Goal: Find specific page/section: Find specific page/section

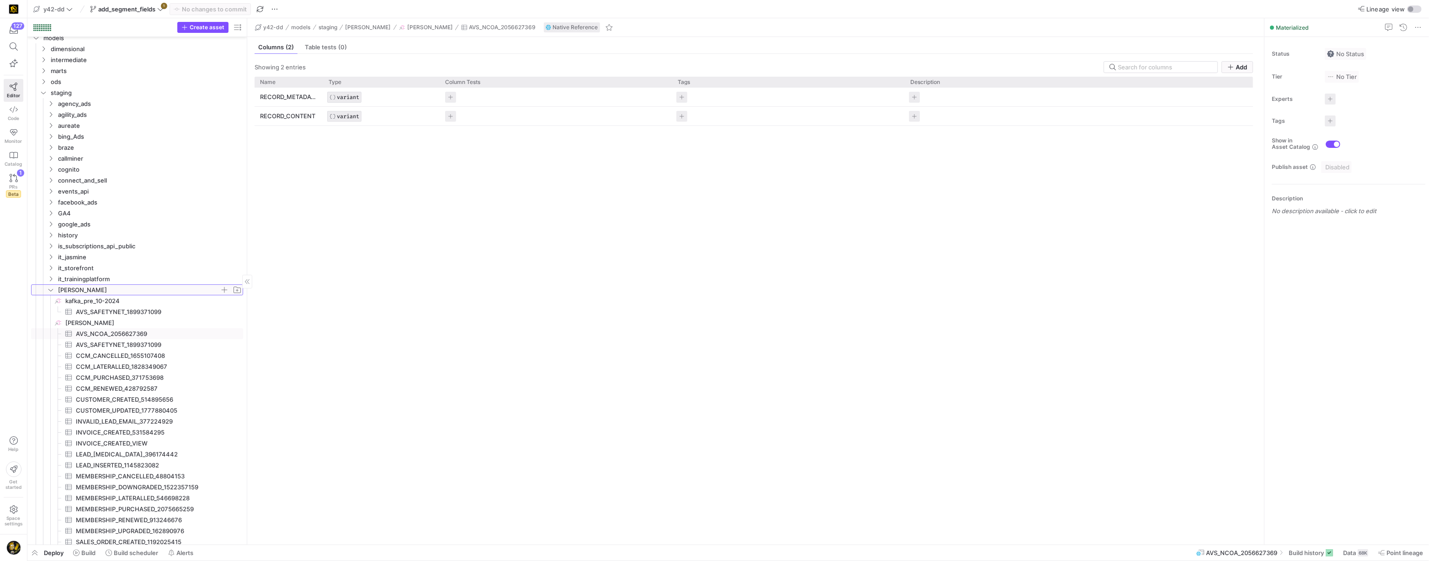
click at [50, 291] on icon "Press SPACE to select this row." at bounding box center [50, 290] width 5 height 2
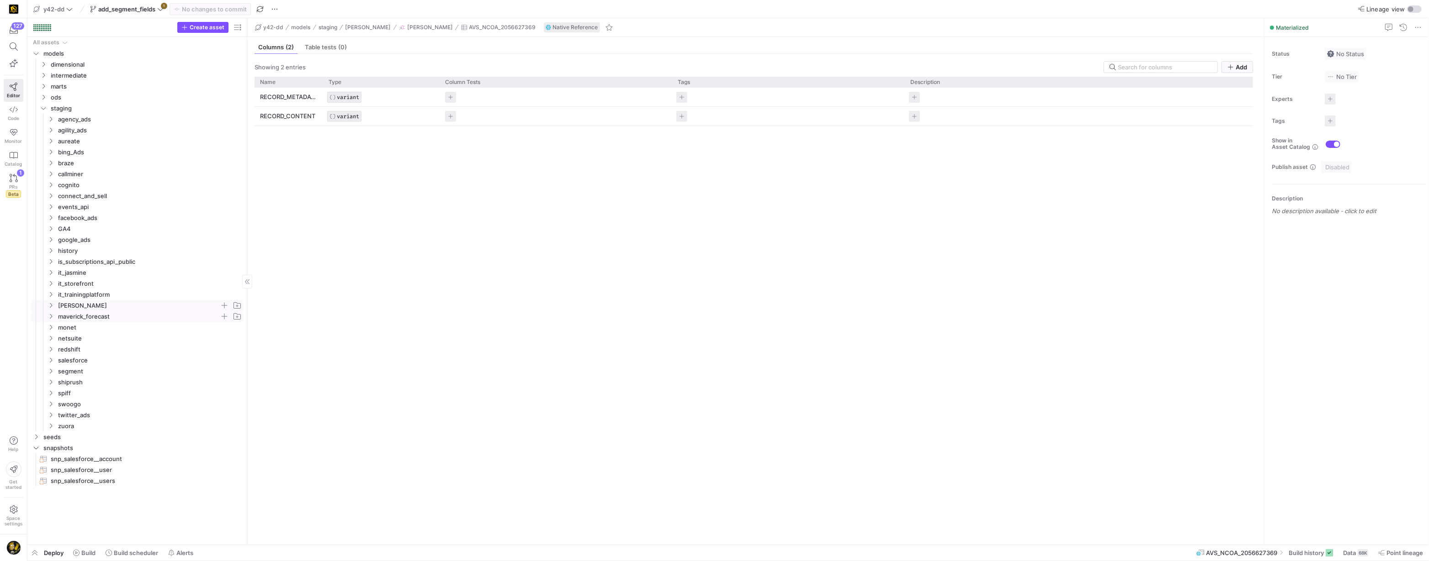
click at [49, 315] on icon "Press SPACE to select this row." at bounding box center [51, 316] width 6 height 5
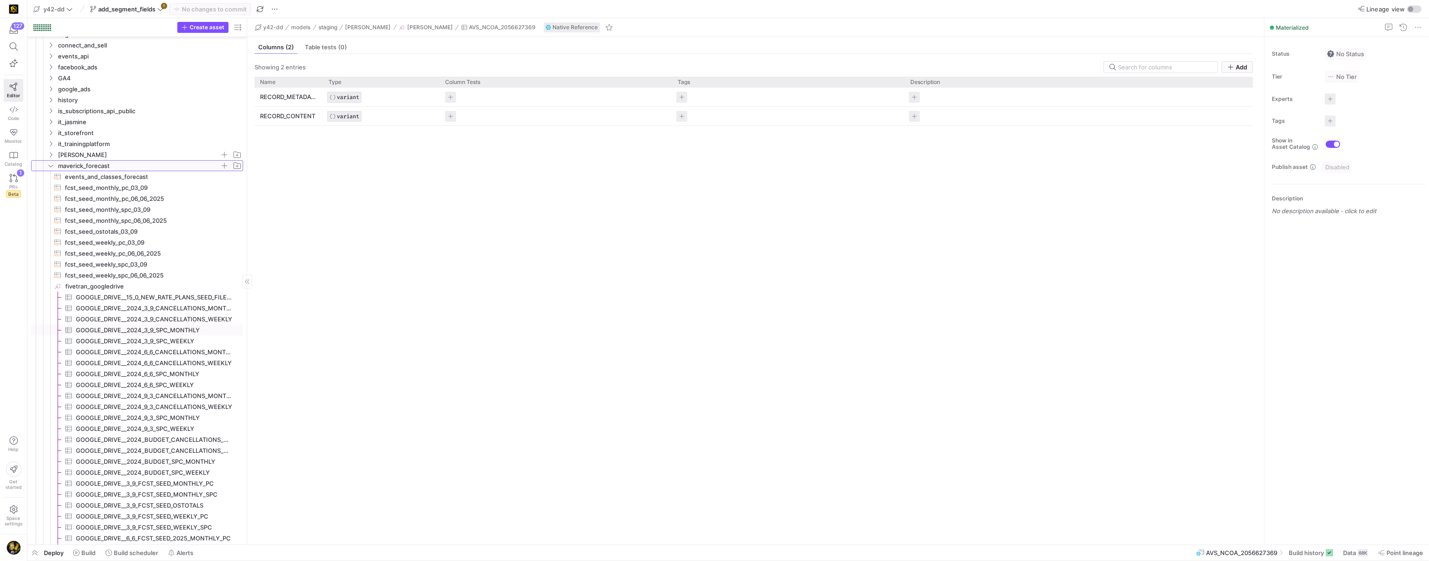
scroll to position [178, 0]
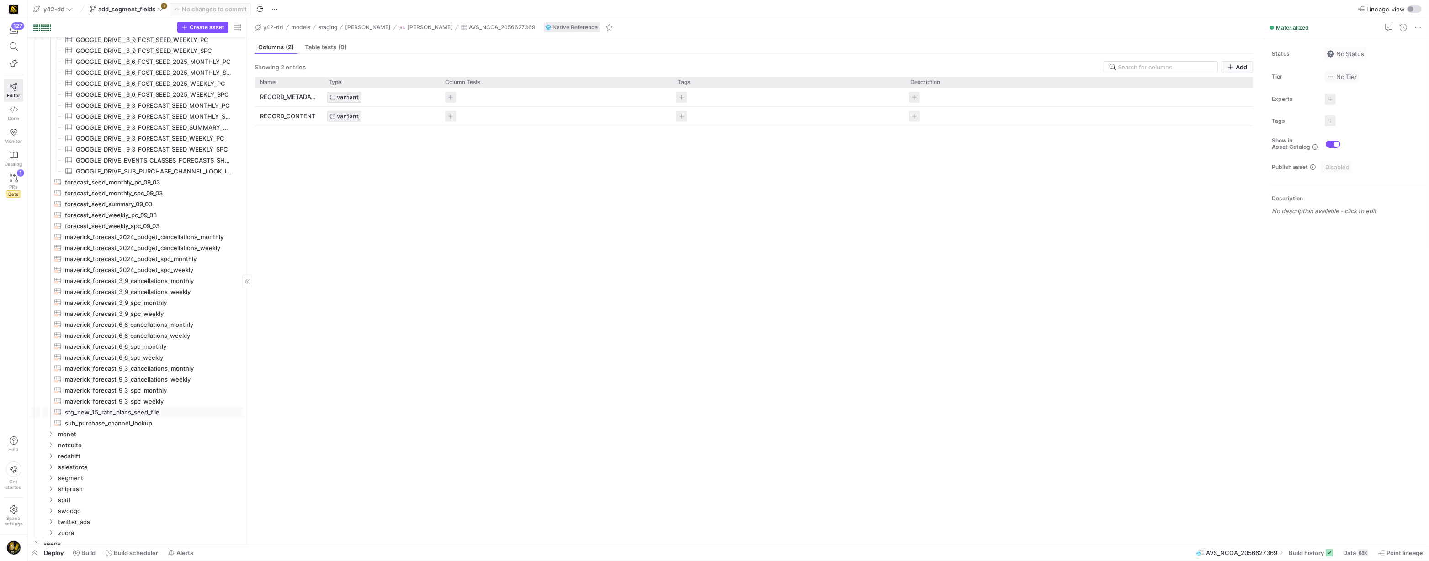
click at [104, 413] on span "stg_new_15_rate_plans_seed_file​​​​​​​​​​" at bounding box center [149, 413] width 168 height 11
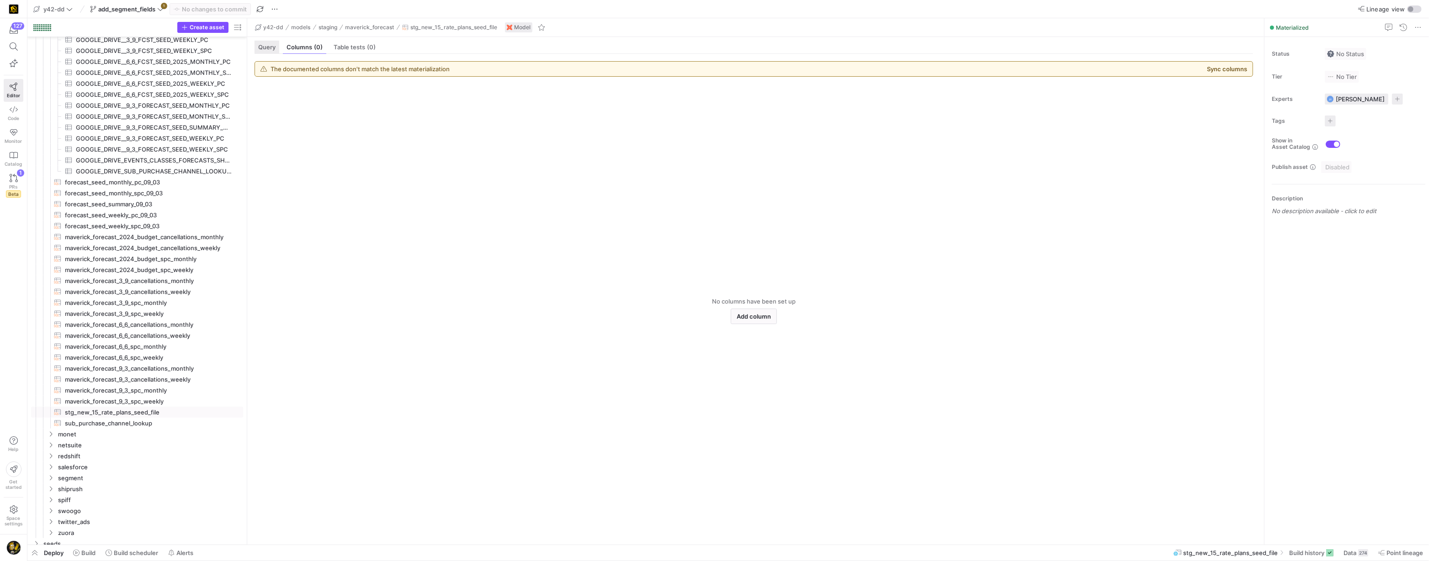
click at [271, 46] on span "Query" at bounding box center [266, 47] width 17 height 6
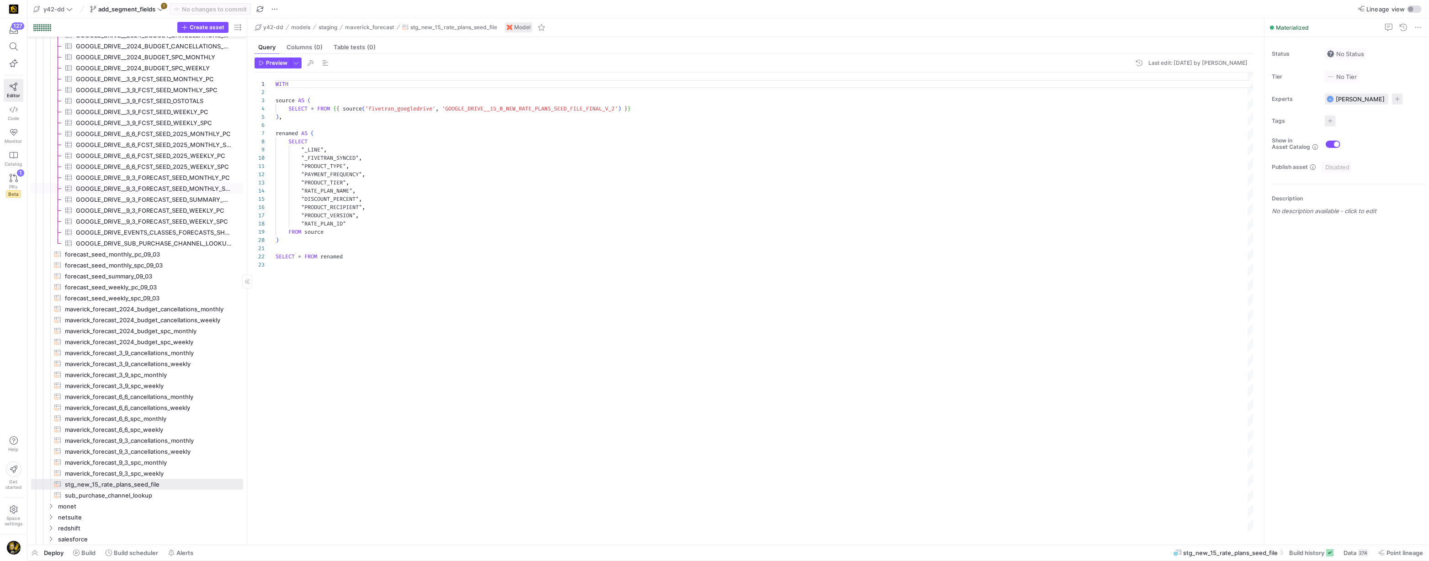
scroll to position [549, 0]
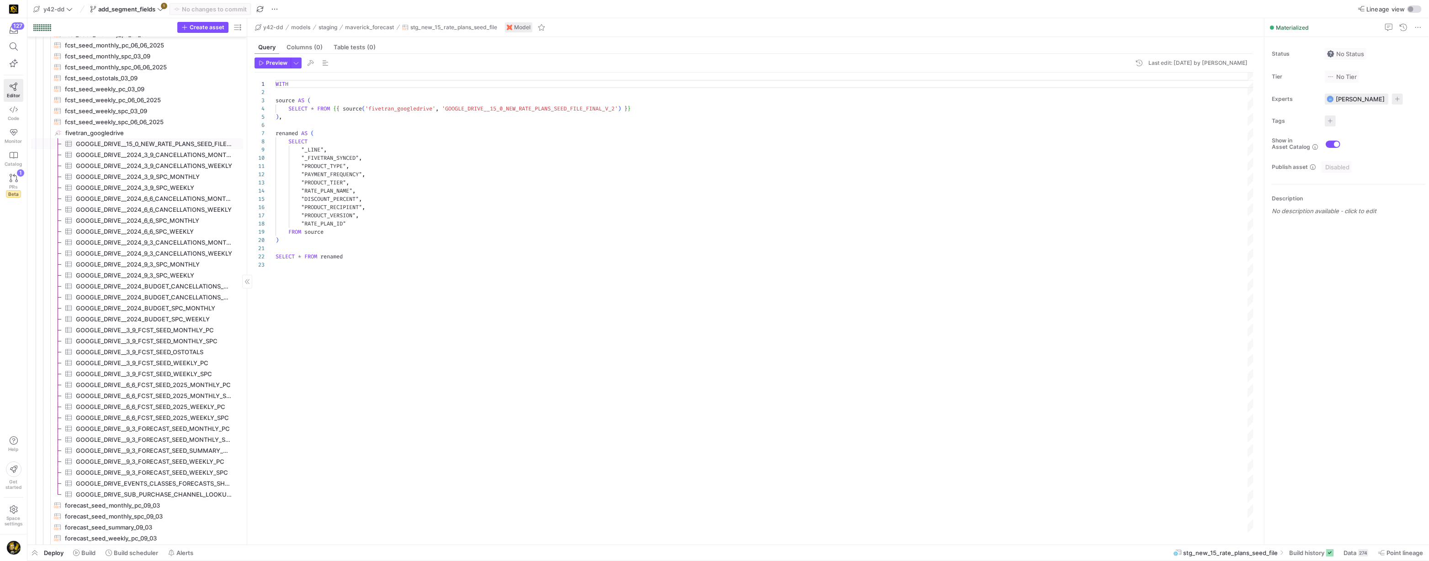
click at [180, 141] on span "GOOGLE_DRIVE__15_0_NEW_RATE_PLANS_SEED_FILE_FINAL_V_2​​​​​​​​​" at bounding box center [154, 144] width 157 height 11
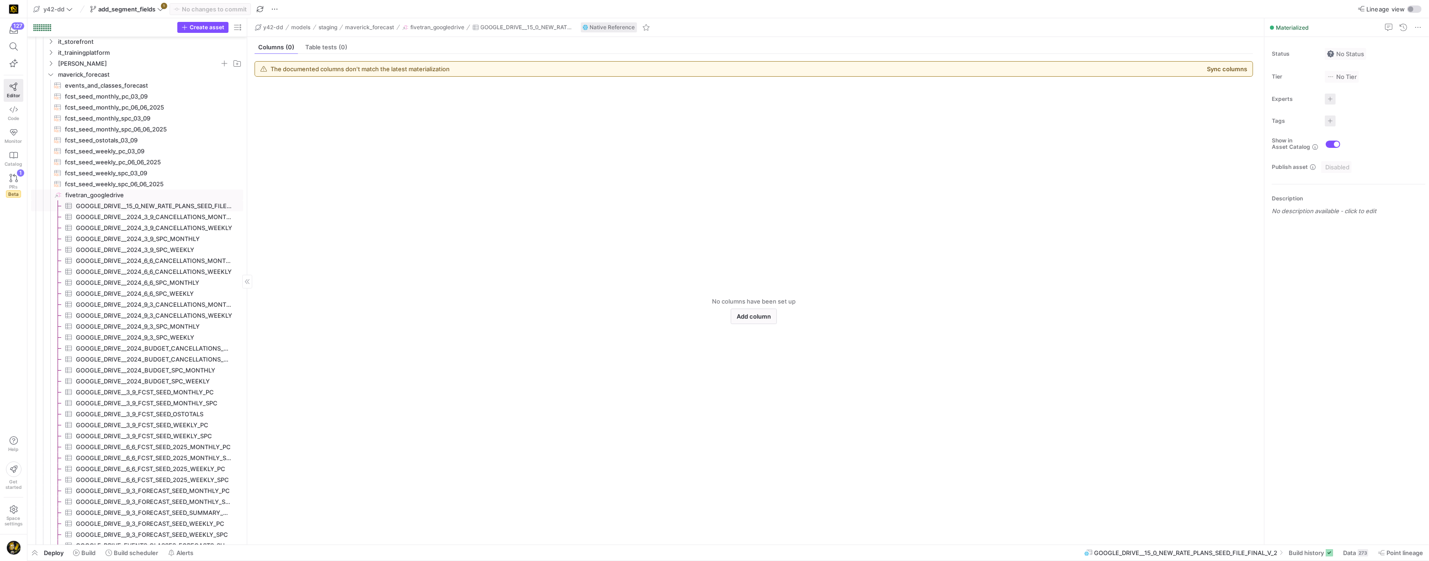
click at [97, 196] on span "fivetran_googledrive​​​​​​​​" at bounding box center [153, 195] width 176 height 11
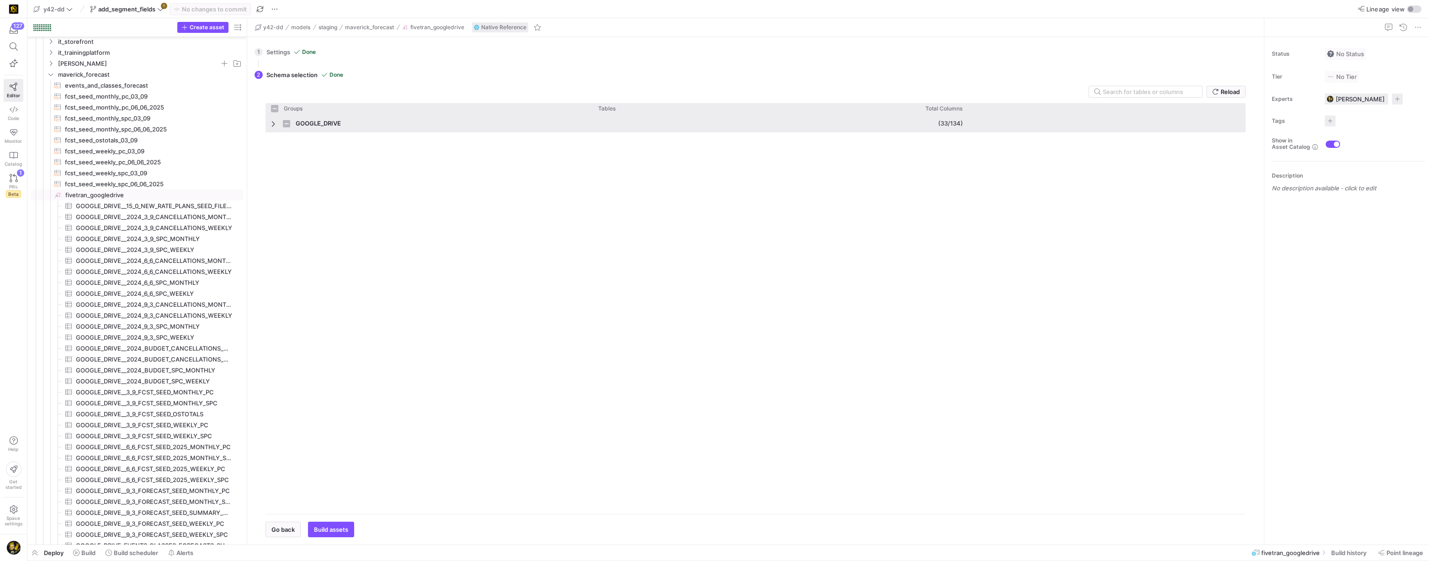
click at [271, 124] on span "Press SPACE to select this row." at bounding box center [274, 123] width 6 height 7
checkbox input "false"
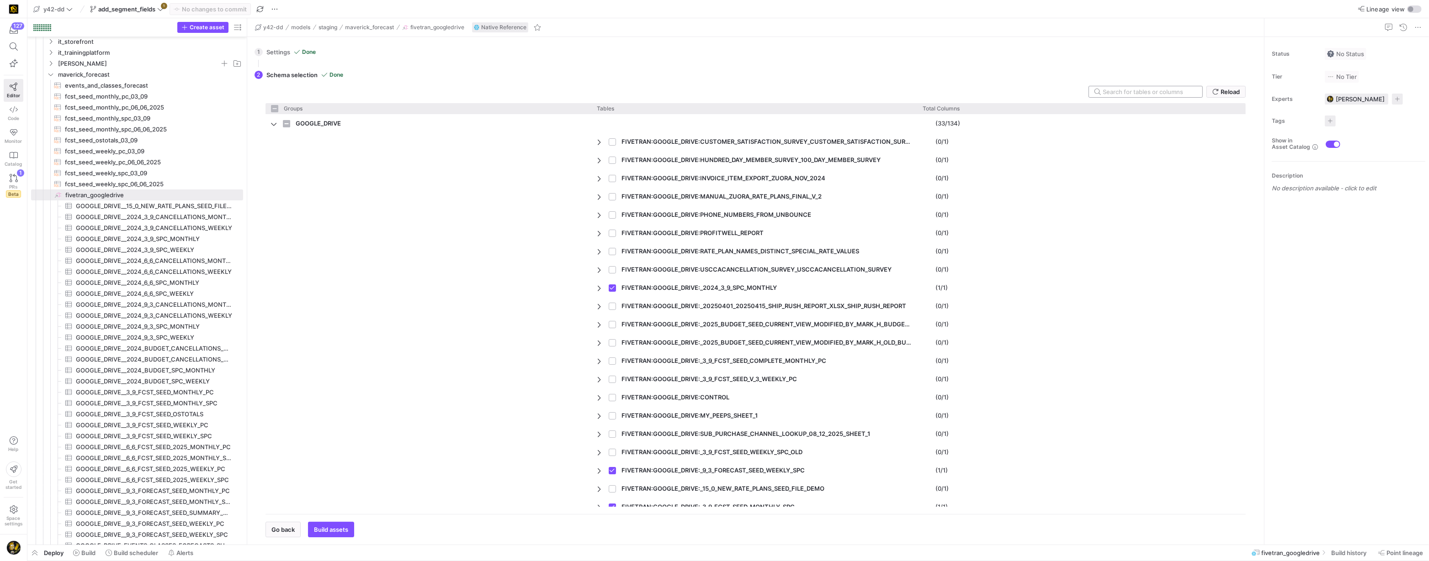
click at [1132, 93] on input "text" at bounding box center [1148, 91] width 92 height 7
type input "15"
checkbox input "false"
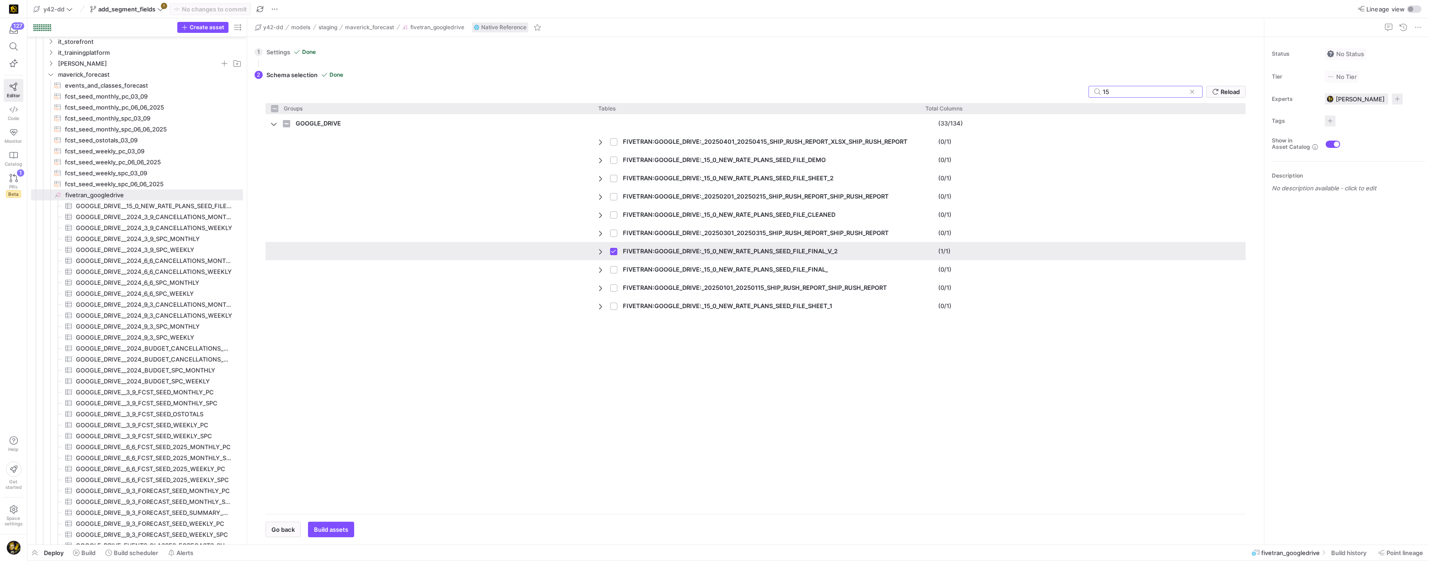
type input "15"
click at [598, 252] on span "Press SPACE to deselect this row." at bounding box center [601, 251] width 6 height 7
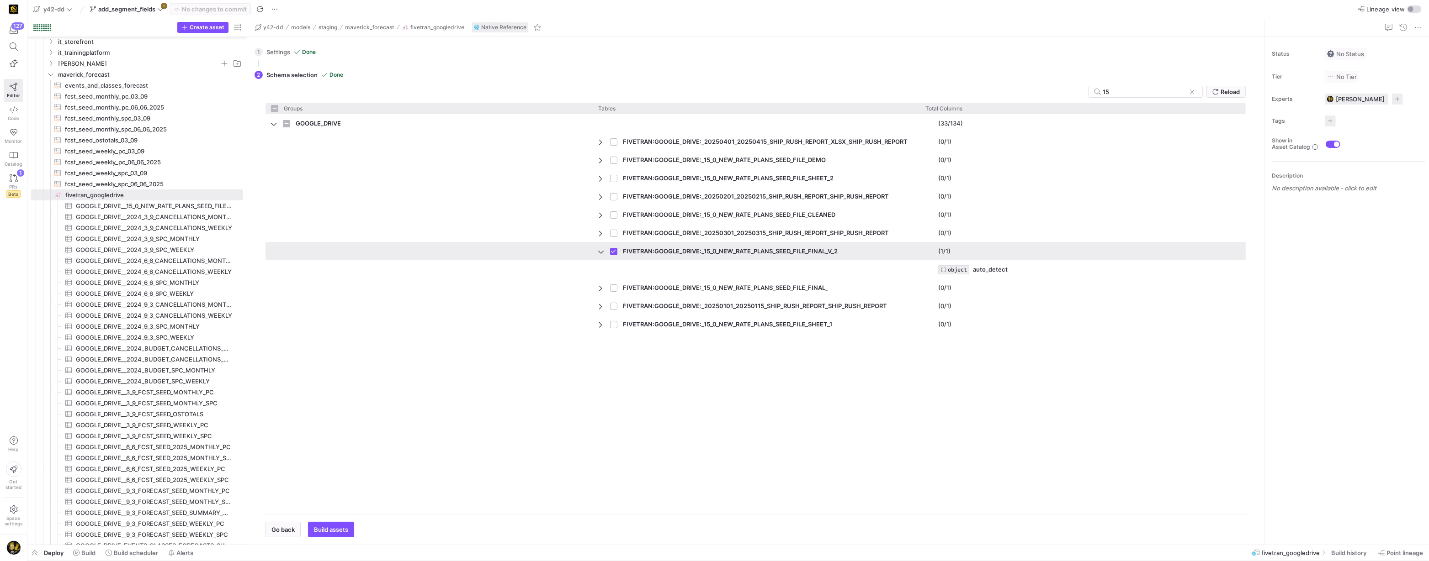
click at [709, 251] on span "FIVETRAN:GOOGLE_DRIVE:_15_0_NEW_RATE_PLANS_SEED_FILE_FINAL_V_2" at bounding box center [730, 252] width 215 height 18
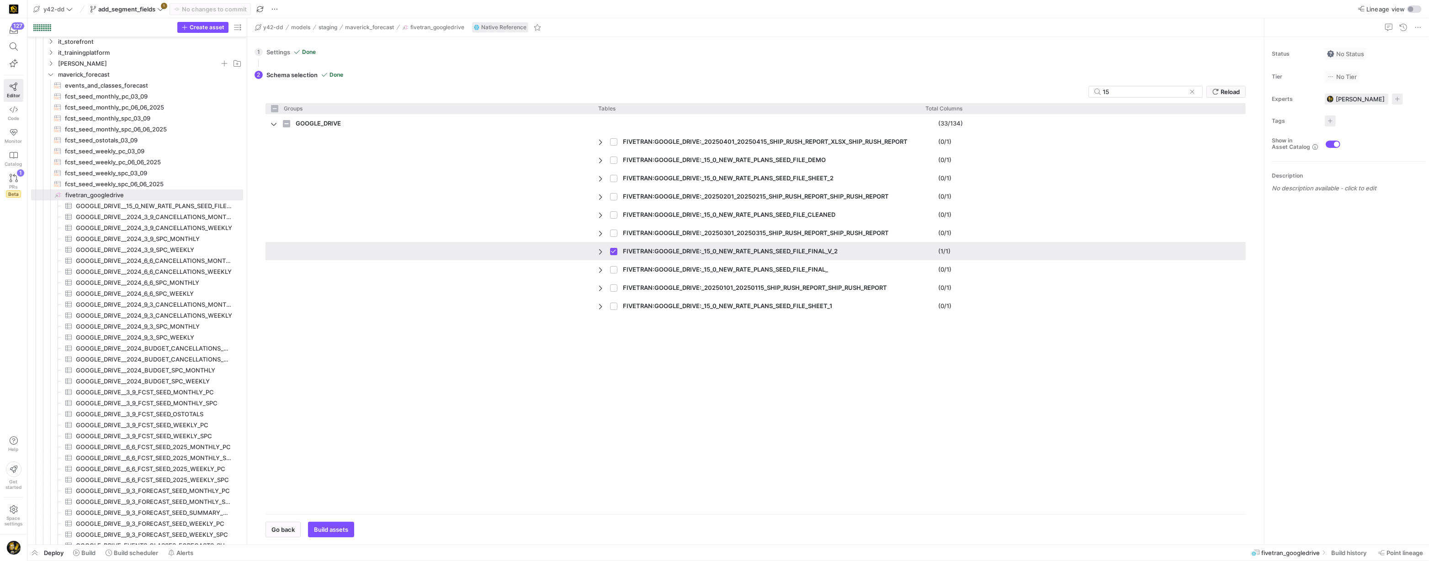
click at [709, 251] on span "FIVETRAN:GOOGLE_DRIVE:_15_0_NEW_RATE_PLANS_SEED_FILE_FINAL_V_2" at bounding box center [730, 252] width 215 height 18
checkbox input "false"
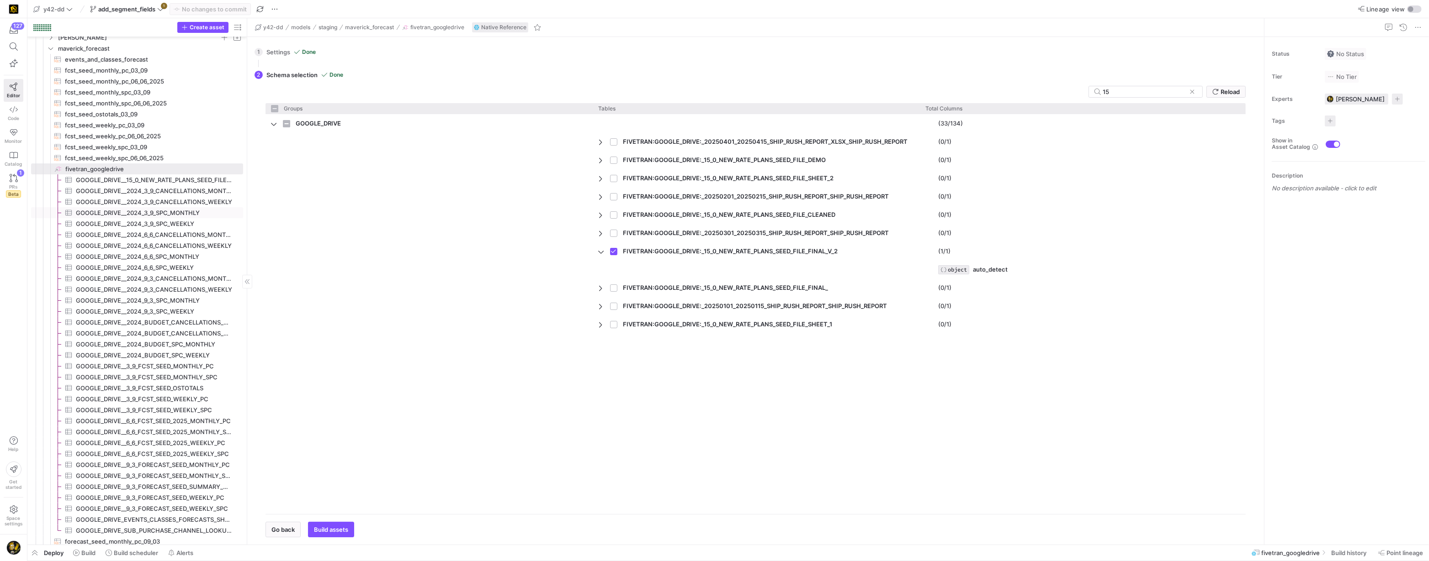
scroll to position [286, 0]
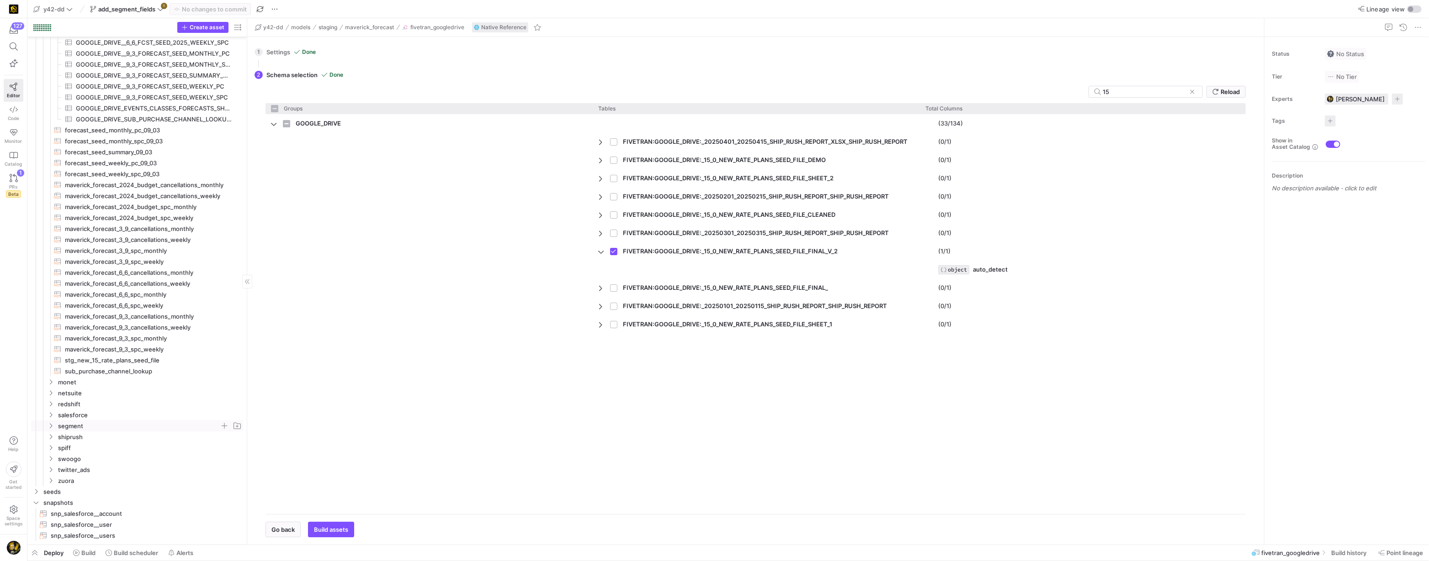
click at [53, 426] on icon "Press SPACE to select this row." at bounding box center [51, 425] width 6 height 5
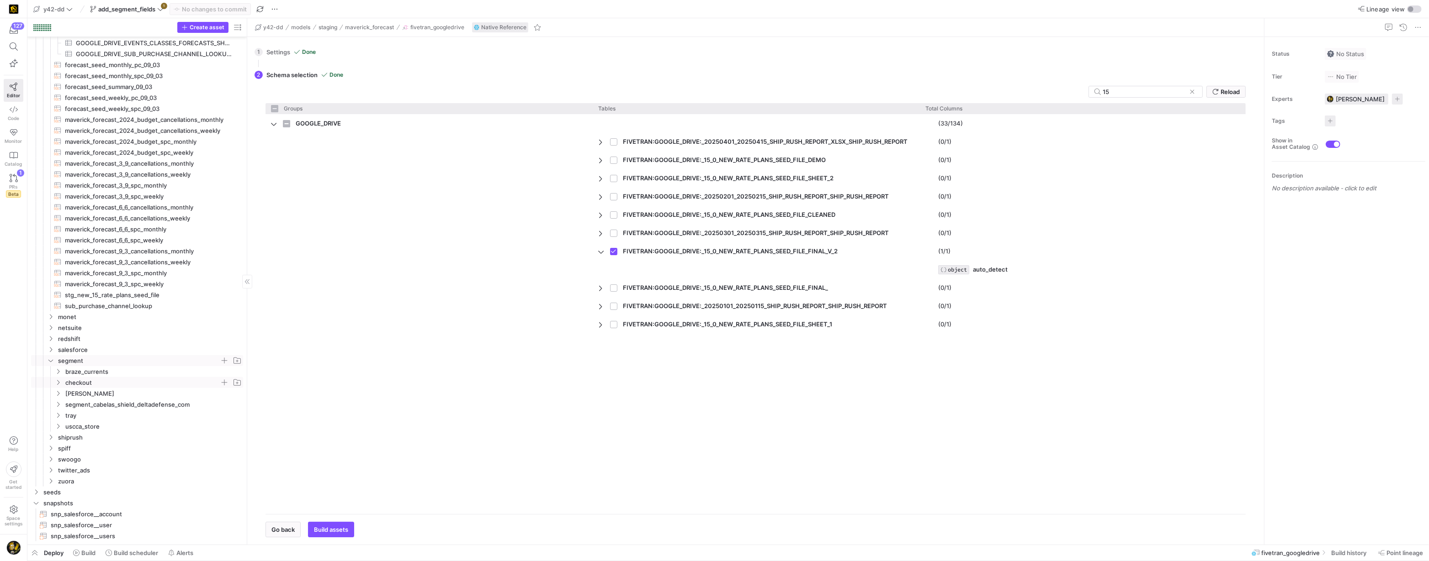
click at [57, 382] on icon "Press SPACE to select this row." at bounding box center [58, 382] width 6 height 5
click at [96, 402] on span "CHECKOUT_CHECKOUT_STEP_VIEWED​​​​​​​​​" at bounding box center [157, 405] width 149 height 11
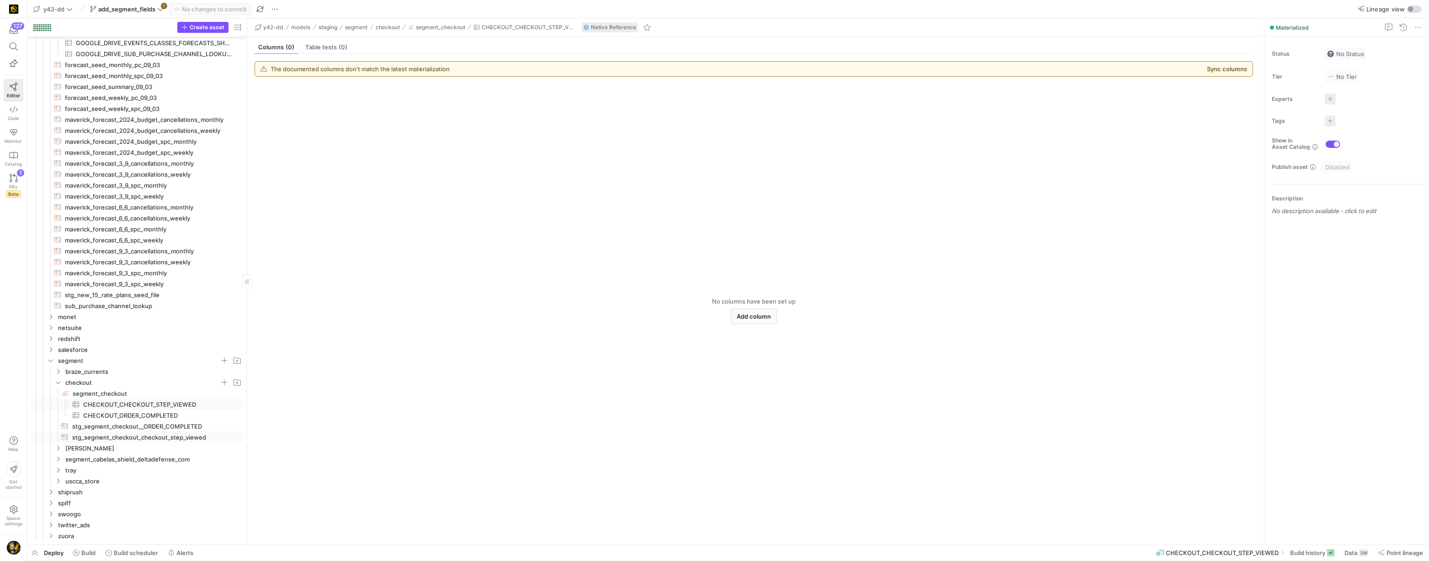
click at [150, 436] on span "stg_segment_checkout_checkout_step_viewed​​​​​​​​​​" at bounding box center [152, 438] width 160 height 11
click at [268, 51] on div "Query" at bounding box center [266, 47] width 25 height 13
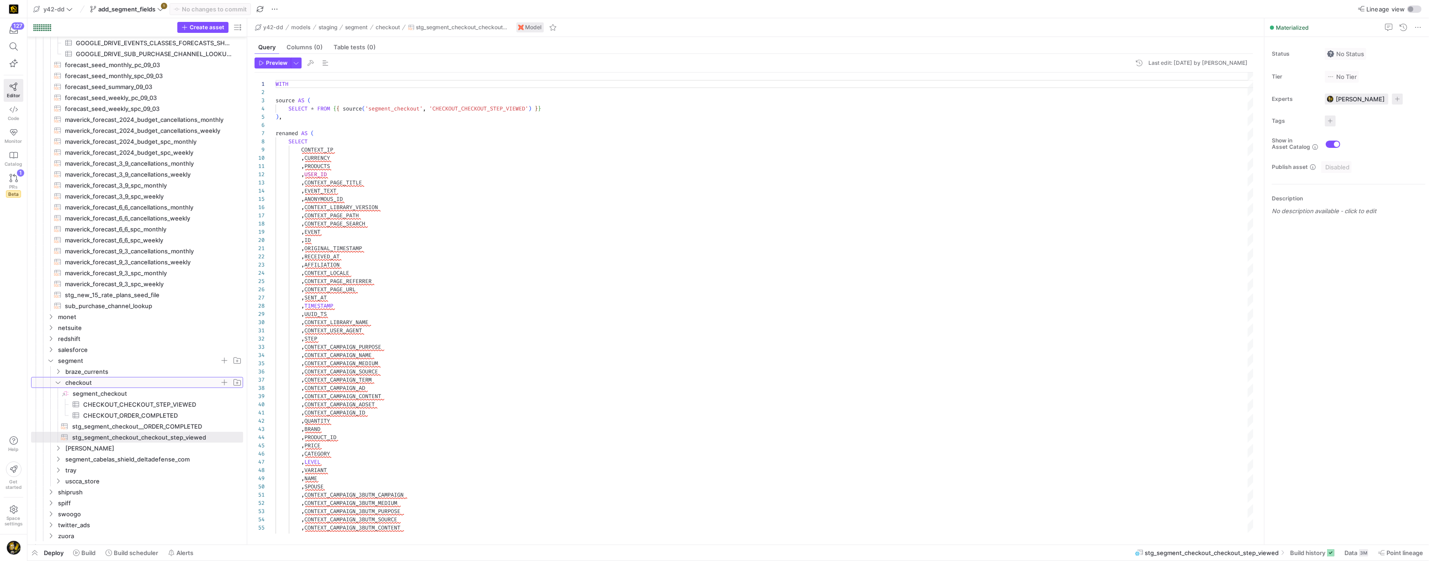
click at [55, 383] on icon "Press SPACE to select this row." at bounding box center [58, 382] width 6 height 5
click at [59, 405] on icon "Press SPACE to select this row." at bounding box center [58, 404] width 6 height 5
click at [104, 435] on span "stg_segment_cabelas_shield_deltadefense_com_checkout_step_viewed​​​​​​​​​​" at bounding box center [152, 438] width 160 height 11
type textarea "WITH source AS ( SELECT * FROM {{ source('segment_cabelas_shield_deltadefense_c…"
